Goal: Transaction & Acquisition: Purchase product/service

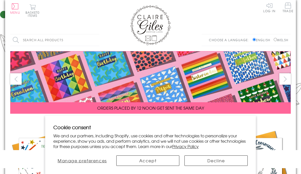
click at [163, 162] on button "Accept" at bounding box center [147, 161] width 63 height 10
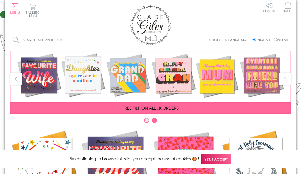
click at [15, 39] on input "Search all products" at bounding box center [54, 39] width 89 height 11
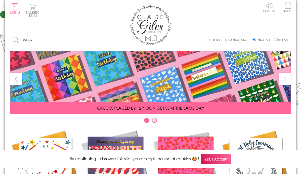
type input "Papa"
click at [97, 40] on input "Search" at bounding box center [96, 39] width 5 height 11
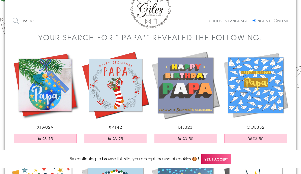
scroll to position [17, 0]
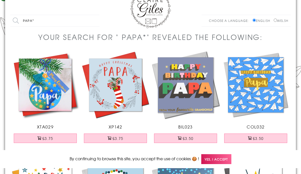
click at [265, 88] on img at bounding box center [255, 85] width 70 height 70
click at [17, 21] on input "Papa*" at bounding box center [54, 20] width 89 height 11
click at [49, 22] on input "Papa*" at bounding box center [54, 20] width 89 height 11
type input "P"
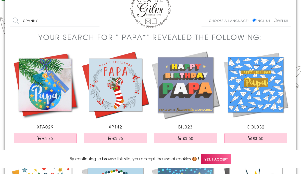
type input "Granny"
click at [97, 21] on input "Search" at bounding box center [96, 20] width 5 height 11
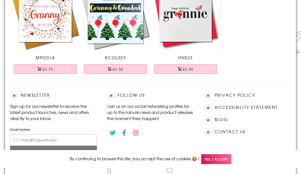
scroll to position [462, 0]
